Goal: Task Accomplishment & Management: Complete application form

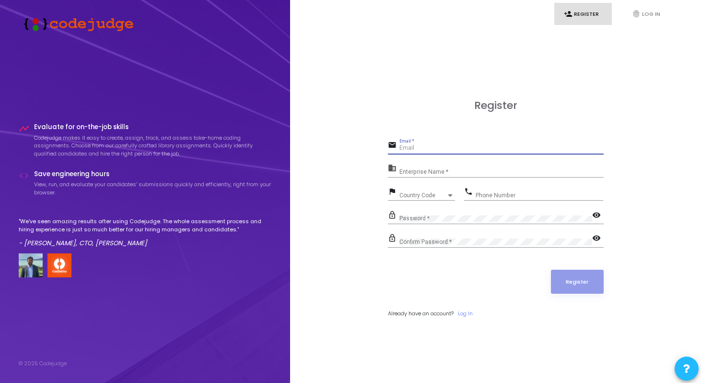
click at [428, 151] on input "Email *" at bounding box center [502, 148] width 204 height 7
type input "[EMAIL_ADDRESS][DOMAIN_NAME]"
type input "09340192123"
click at [459, 170] on input "Enterprise Name *" at bounding box center [502, 171] width 204 height 7
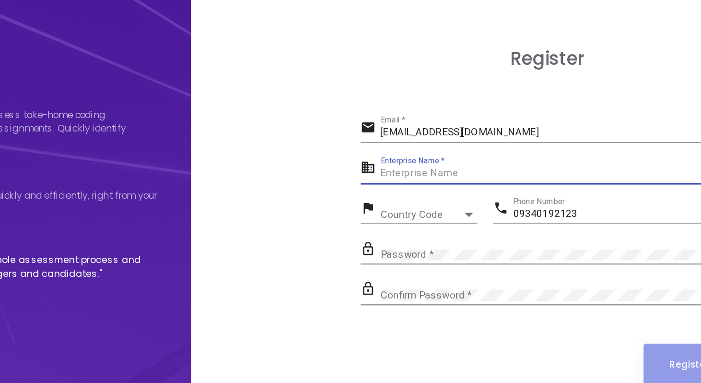
click at [441, 177] on div "Enterprise Name *" at bounding box center [502, 169] width 204 height 15
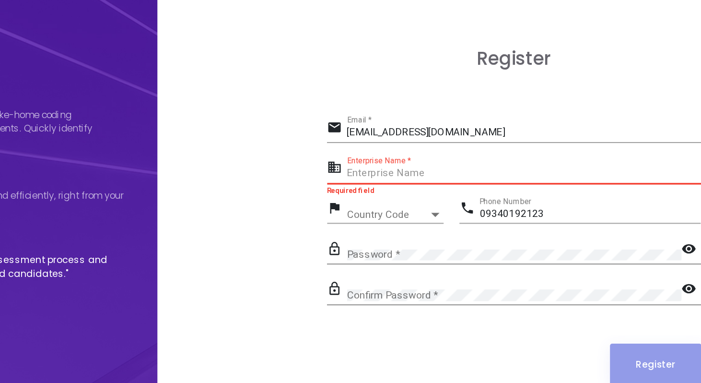
click at [457, 172] on input "Enterprise Name *" at bounding box center [502, 171] width 204 height 7
click at [432, 198] on div "Country Code" at bounding box center [423, 195] width 47 height 6
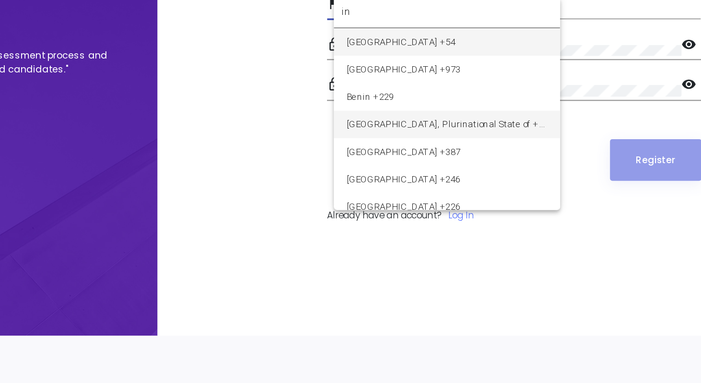
scroll to position [27, 0]
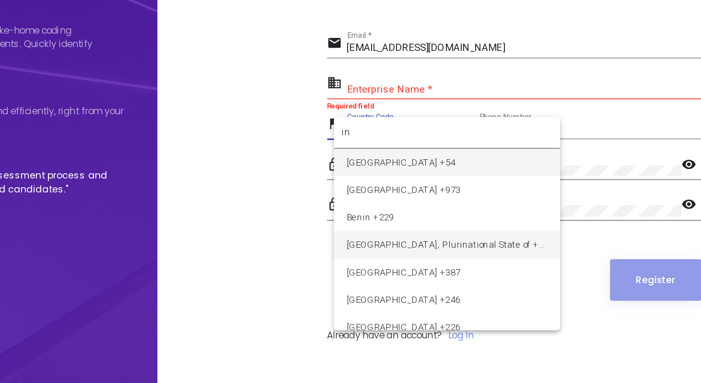
type input "in"
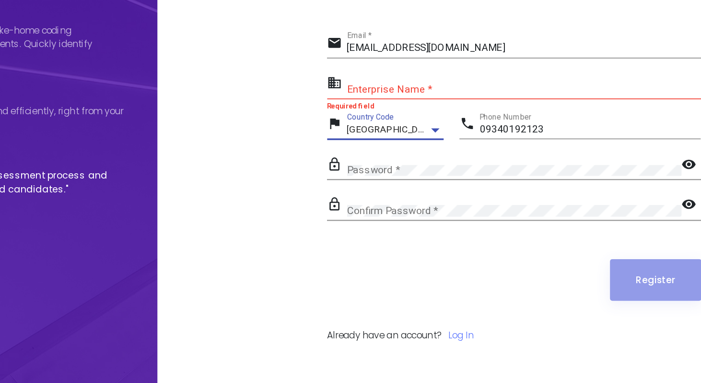
click at [437, 167] on div "[GEOGRAPHIC_DATA] +54" at bounding box center [423, 168] width 47 height 6
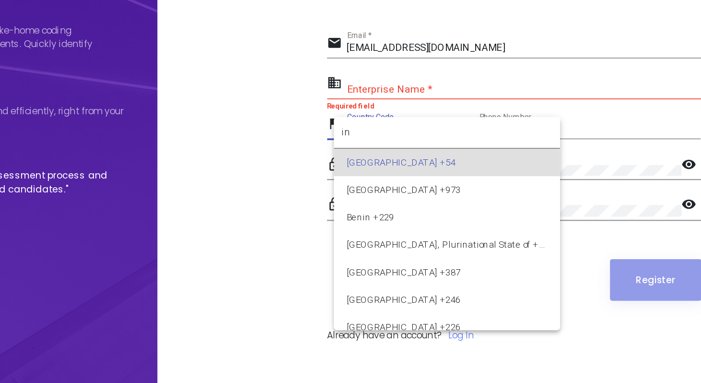
click at [433, 172] on input "in" at bounding box center [457, 169] width 121 height 9
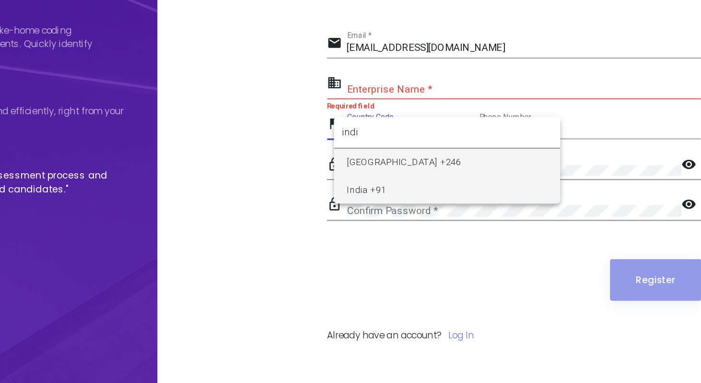
type input "indi"
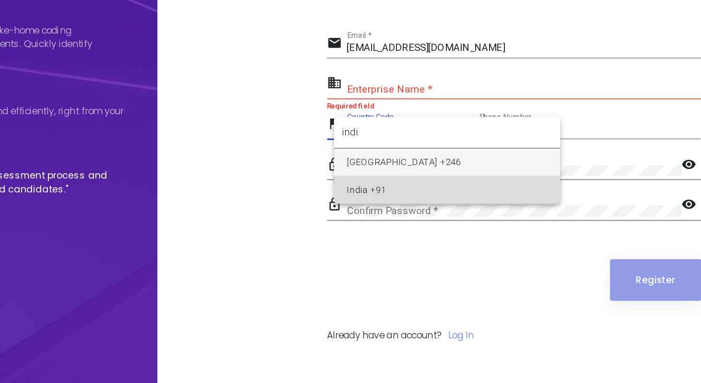
click at [444, 208] on span "India +91" at bounding box center [457, 202] width 115 height 16
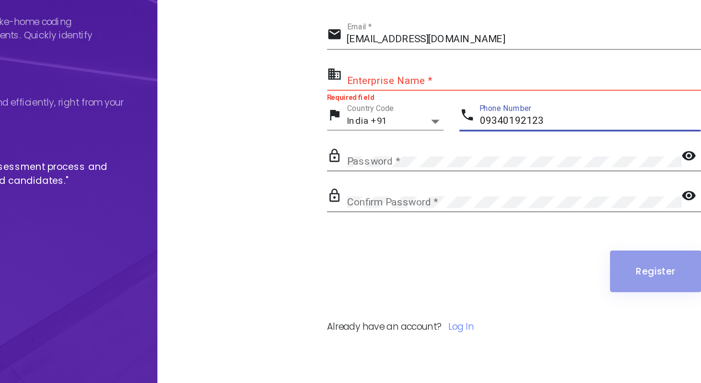
click at [478, 169] on input "09340192123" at bounding box center [540, 168] width 128 height 7
type input "9340192123"
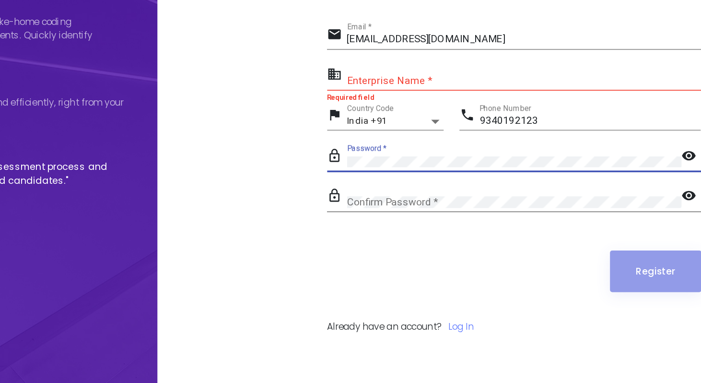
click at [593, 190] on mat-icon "visibility" at bounding box center [598, 189] width 12 height 12
click at [597, 208] on mat-icon "visibility" at bounding box center [598, 212] width 12 height 12
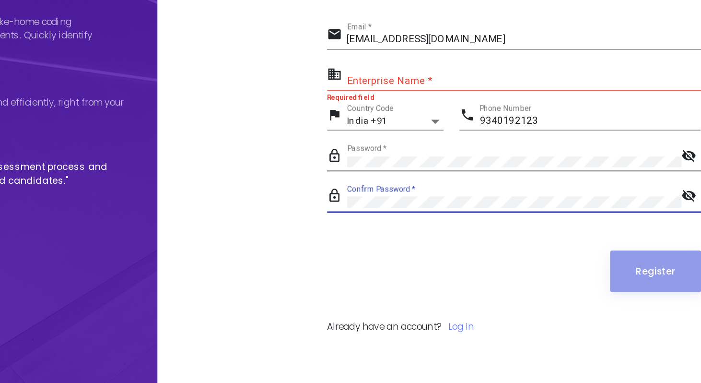
click at [556, 218] on div "Confirm Password *" at bounding box center [496, 212] width 193 height 15
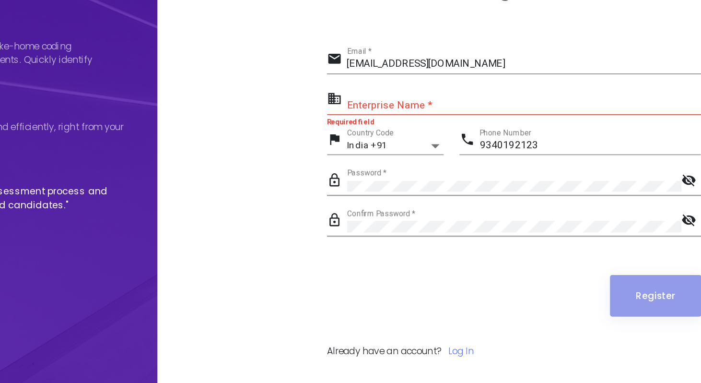
click at [463, 141] on div "Enterprise Name *" at bounding box center [502, 142] width 204 height 15
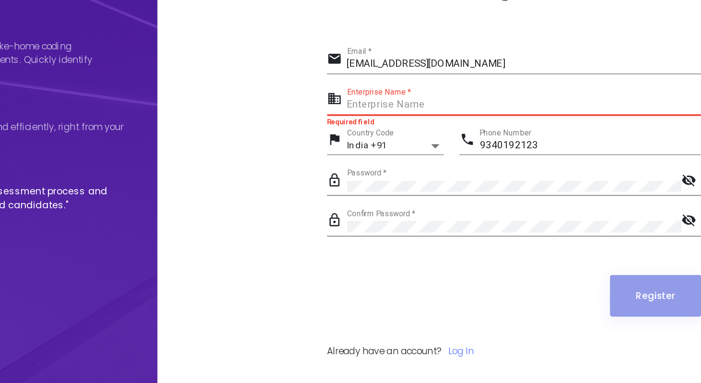
click at [450, 143] on input "Enterprise Name *" at bounding box center [502, 144] width 204 height 7
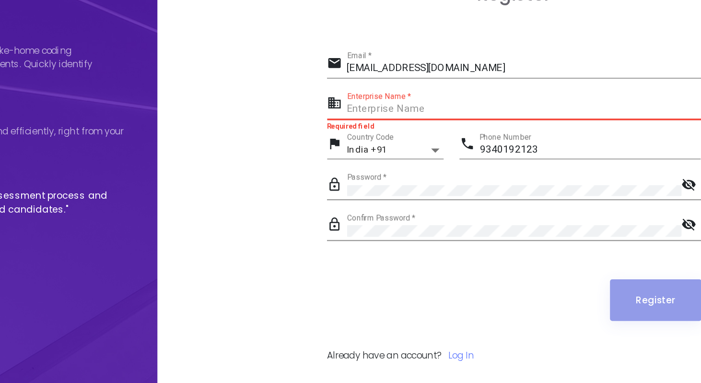
click at [464, 144] on input "Enterprise Name *" at bounding box center [502, 144] width 204 height 7
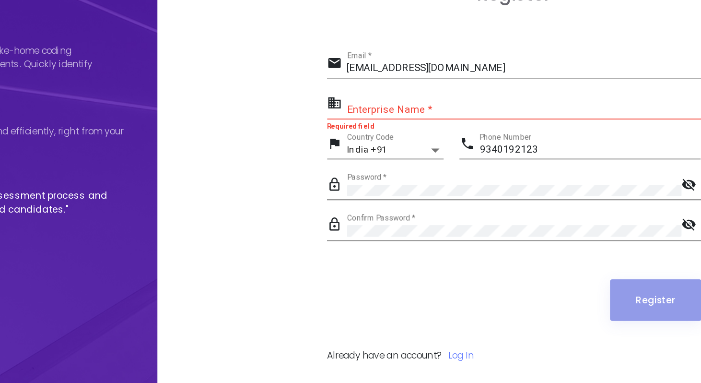
click at [504, 150] on div "Enterprise Name *" at bounding box center [502, 142] width 204 height 15
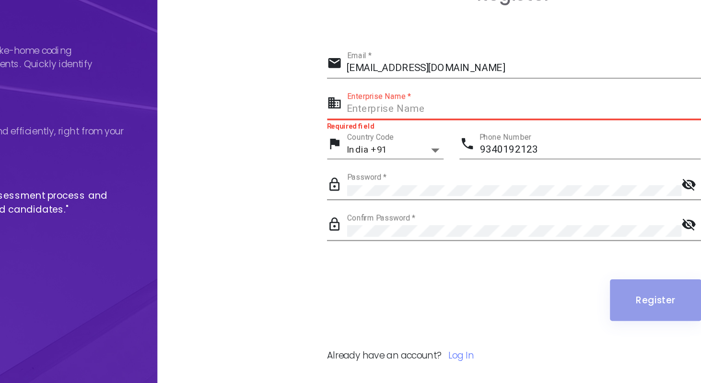
click at [504, 142] on input "Enterprise Name *" at bounding box center [502, 144] width 204 height 7
click at [457, 144] on input "Enterprise Name *" at bounding box center [502, 144] width 204 height 7
click at [429, 145] on input "Enterprise Name *" at bounding box center [502, 144] width 204 height 7
click at [441, 144] on input "Enterprise Name *" at bounding box center [502, 144] width 204 height 7
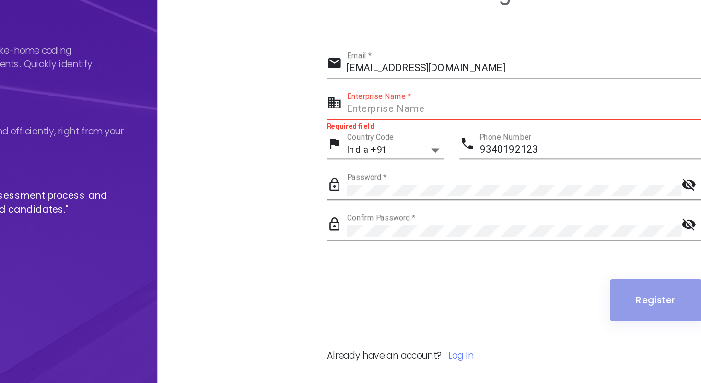
click at [441, 144] on input "Enterprise Name *" at bounding box center [502, 144] width 204 height 7
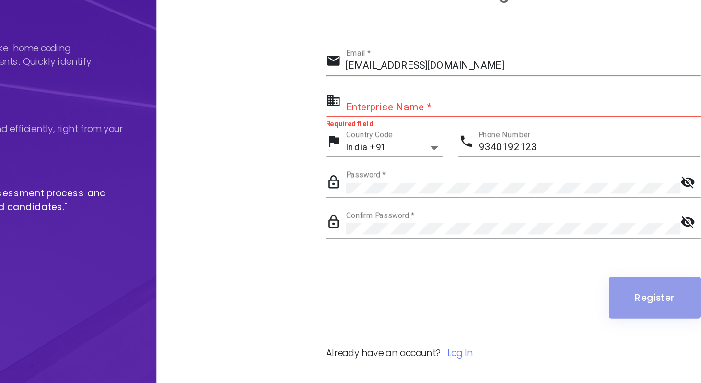
click at [391, 144] on mat-icon "business" at bounding box center [394, 142] width 12 height 12
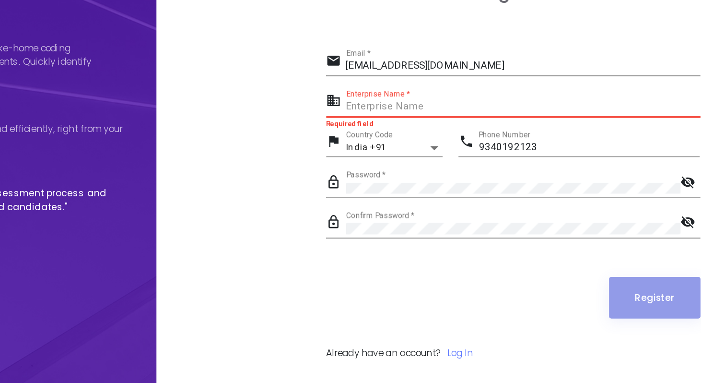
click at [428, 145] on input "Enterprise Name *" at bounding box center [502, 144] width 204 height 7
click at [444, 177] on div "flag India +91 Country Code" at bounding box center [421, 169] width 67 height 22
click at [429, 146] on input "Enterprise Name *" at bounding box center [502, 144] width 204 height 7
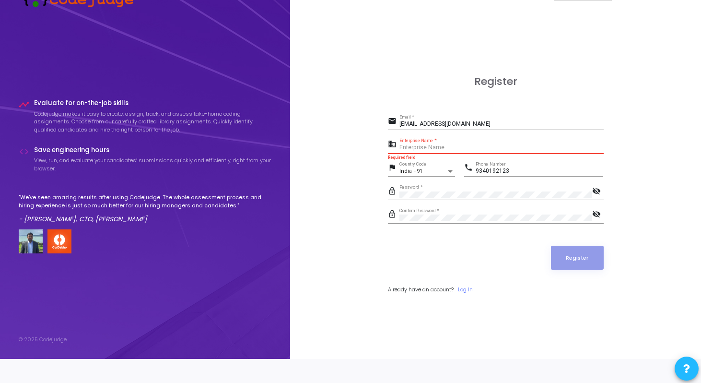
scroll to position [0, 0]
